Goal: Task Accomplishment & Management: Use online tool/utility

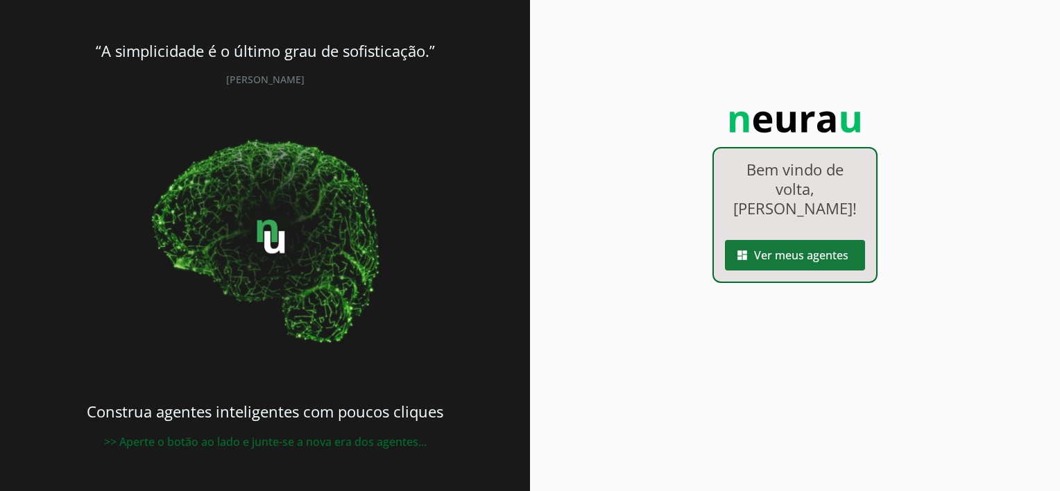
click at [763, 239] on span at bounding box center [795, 255] width 140 height 33
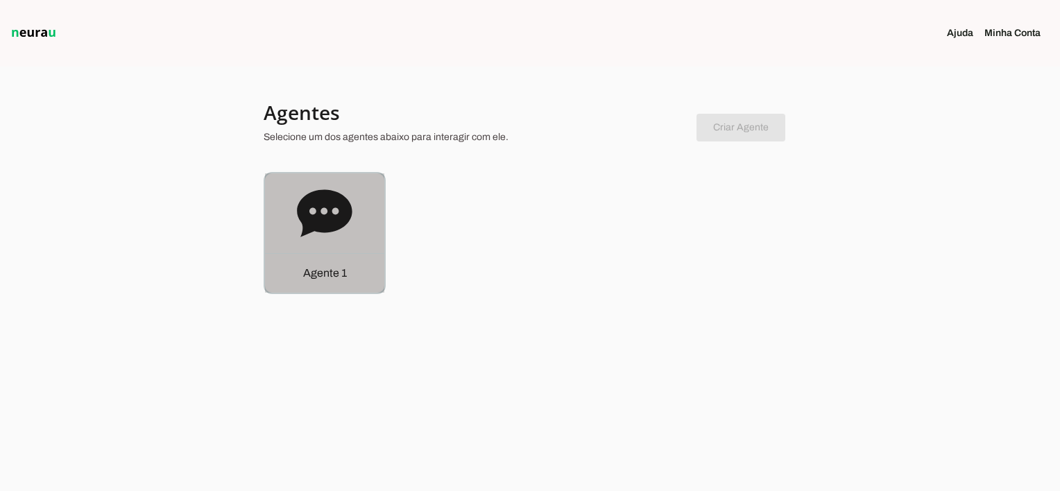
click at [369, 278] on div "Agente 1" at bounding box center [324, 273] width 119 height 40
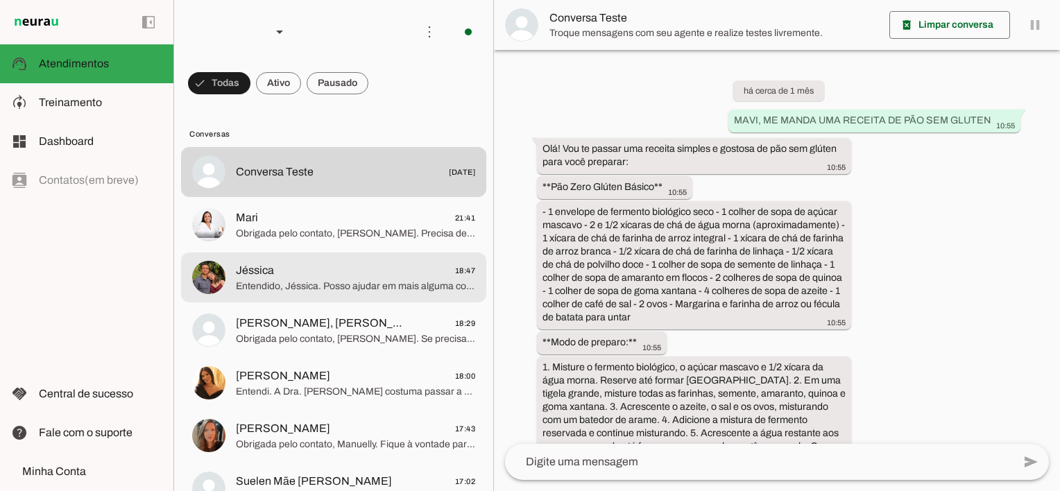
scroll to position [3756, 0]
